Goal: Navigation & Orientation: Find specific page/section

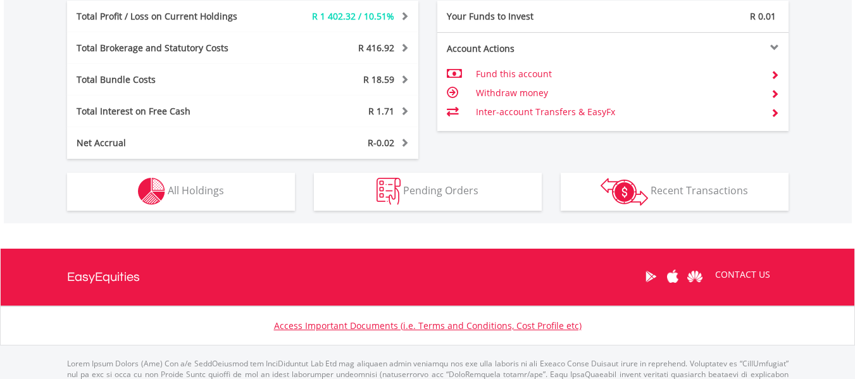
scroll to position [738, 0]
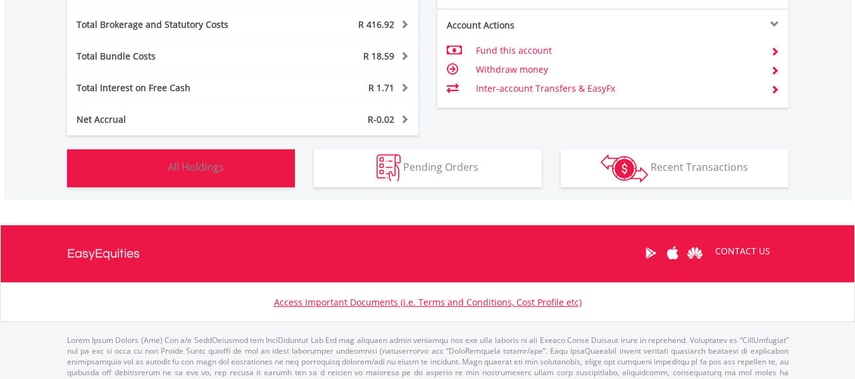
click at [238, 168] on button "Holdings All Holdings" at bounding box center [181, 168] width 228 height 38
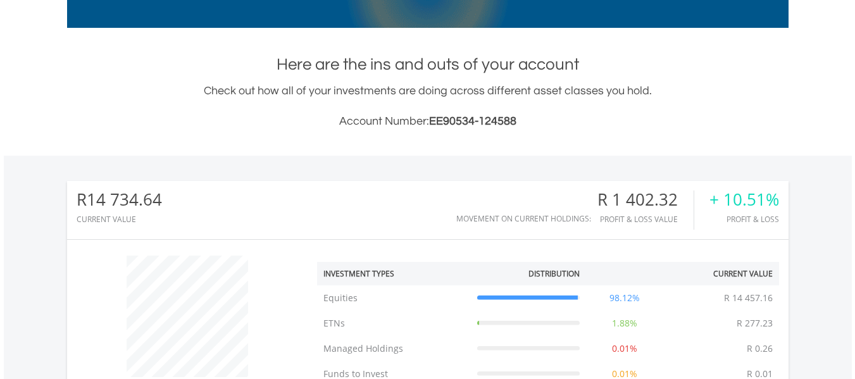
scroll to position [0, 0]
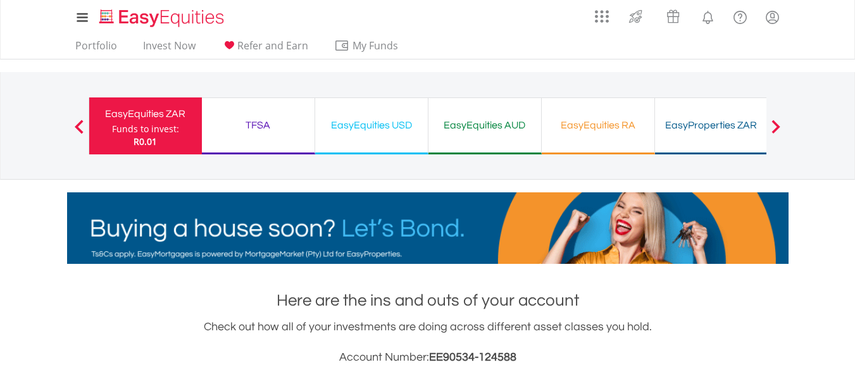
click at [261, 130] on div "TFSA" at bounding box center [257, 125] width 97 height 18
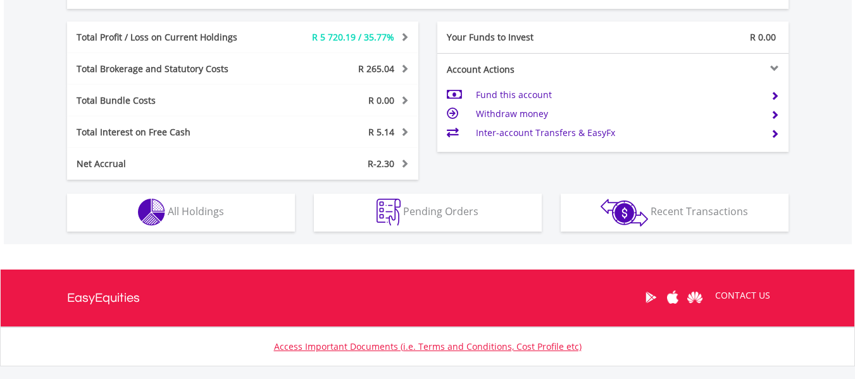
scroll to position [738, 0]
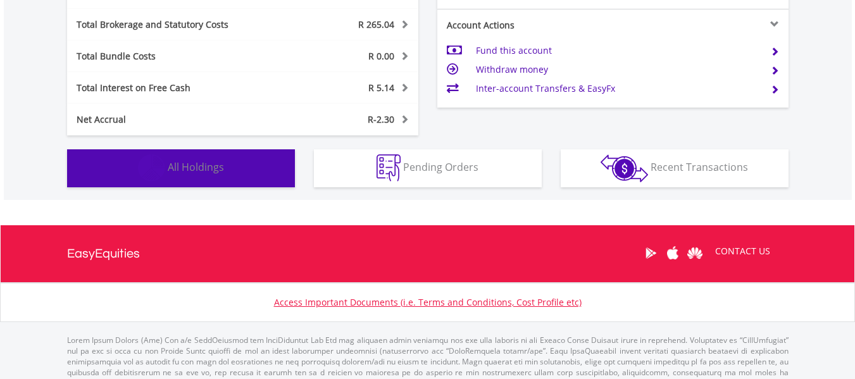
click at [240, 165] on button "Holdings All Holdings" at bounding box center [181, 168] width 228 height 38
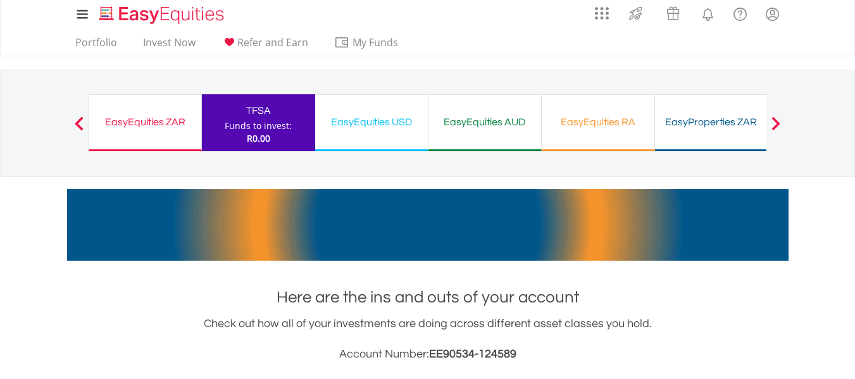
scroll to position [0, 0]
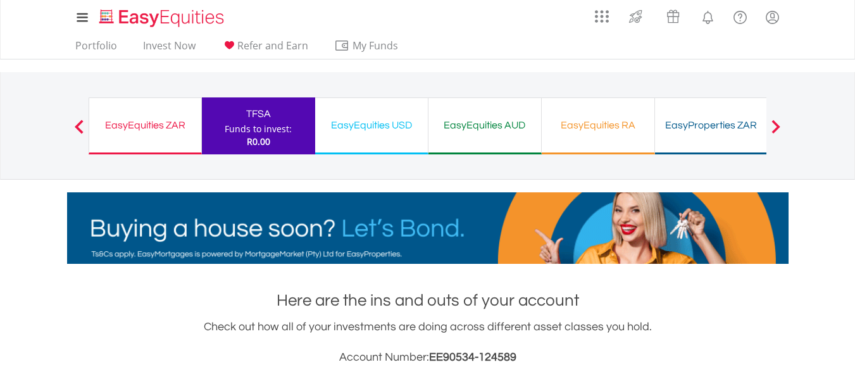
click at [373, 129] on div "EasyEquities USD" at bounding box center [371, 125] width 97 height 18
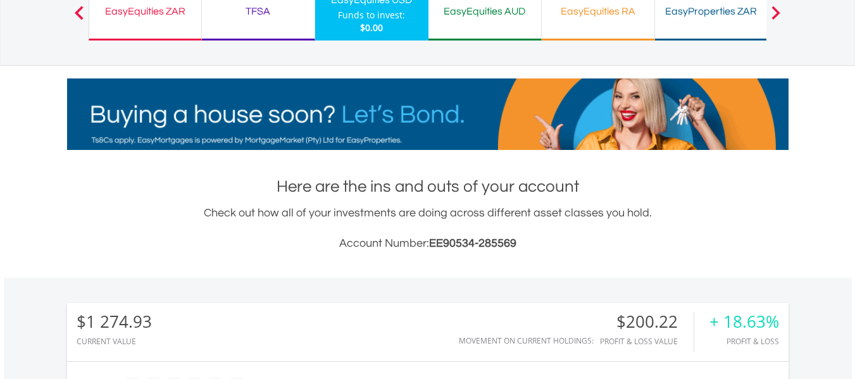
scroll to position [84, 0]
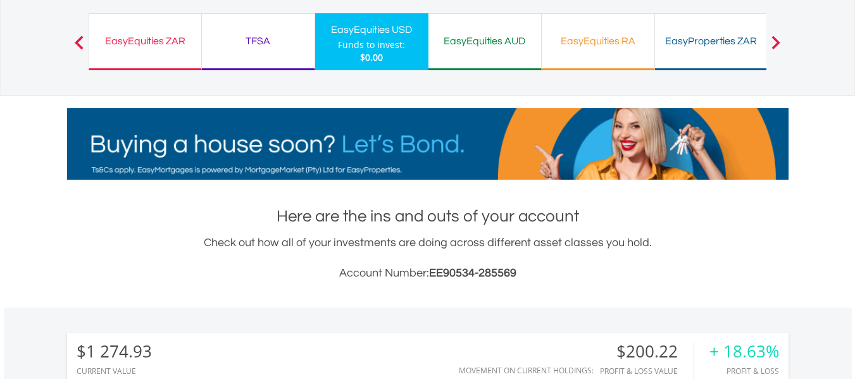
drag, startPoint x: 595, startPoint y: 42, endPoint x: 605, endPoint y: 56, distance: 17.6
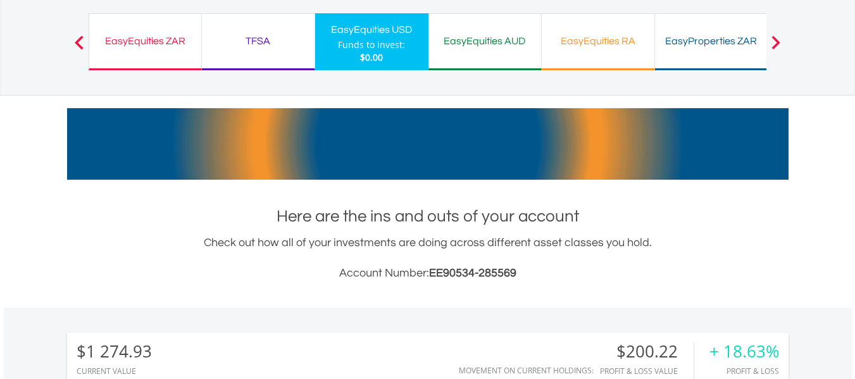
click at [595, 42] on div "EasyEquities RA" at bounding box center [597, 41] width 97 height 18
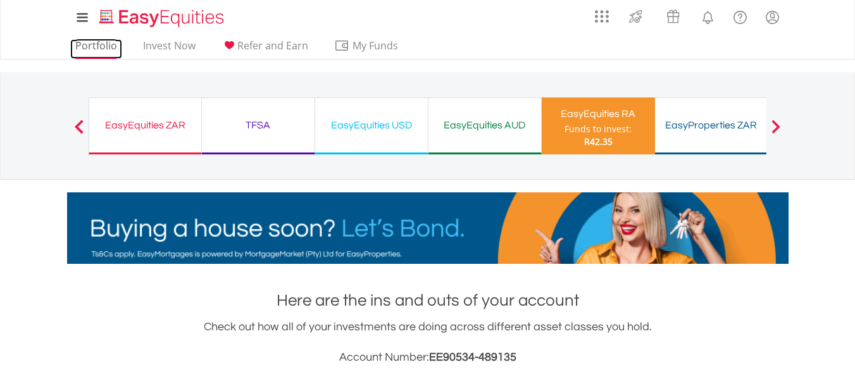
click at [102, 49] on link "Portfolio" at bounding box center [96, 49] width 52 height 20
